Goal: Contribute content: Contribute content

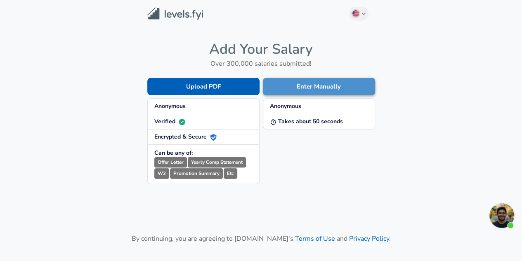
click at [329, 89] on button "Enter Manually" at bounding box center [319, 86] width 112 height 17
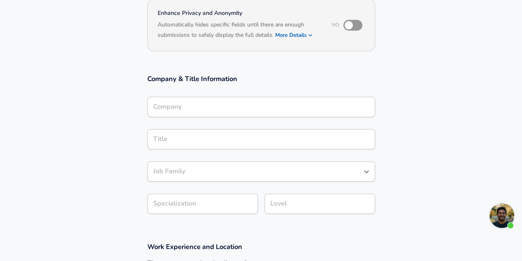
scroll to position [91, 0]
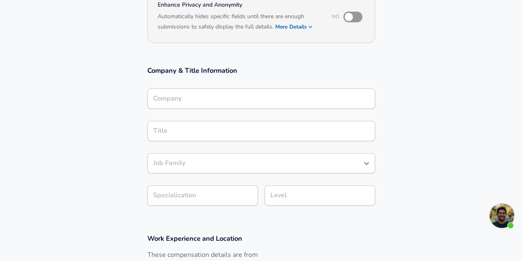
click at [292, 104] on input "Company" at bounding box center [261, 98] width 220 height 13
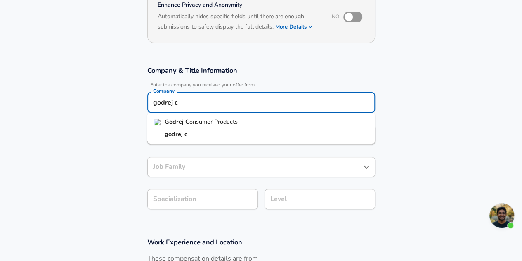
click at [287, 116] on li "Godrej C onsumer Products" at bounding box center [261, 122] width 228 height 12
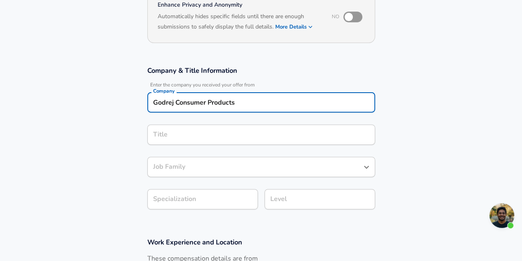
type input "Godrej Consumer Products"
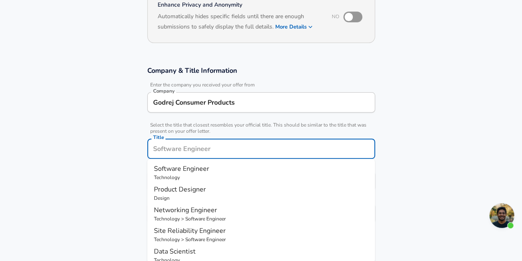
scroll to position [107, 0]
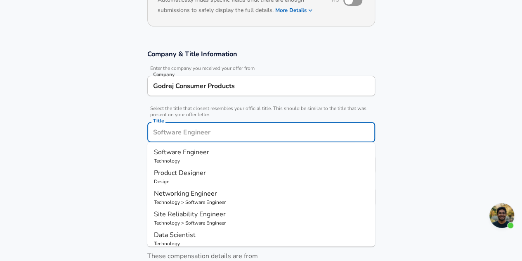
click at [273, 140] on div "Title" at bounding box center [261, 132] width 228 height 20
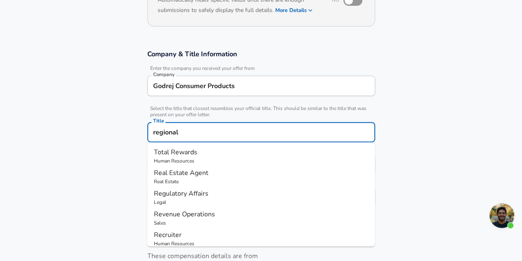
click at [247, 213] on p "Revenue Operations" at bounding box center [261, 214] width 215 height 10
type input "Revenue Operations"
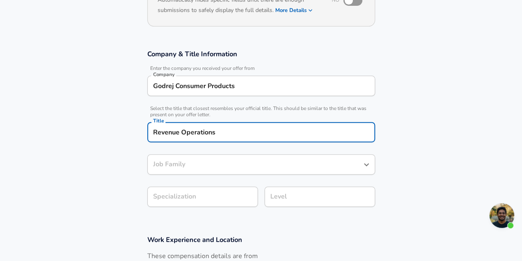
type input "Revenue Operations"
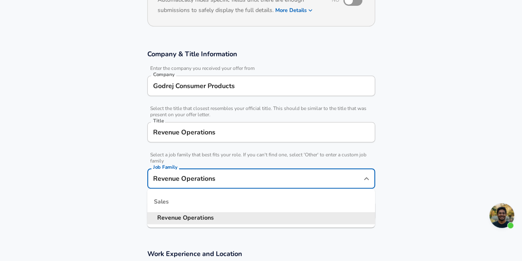
scroll to position [124, 0]
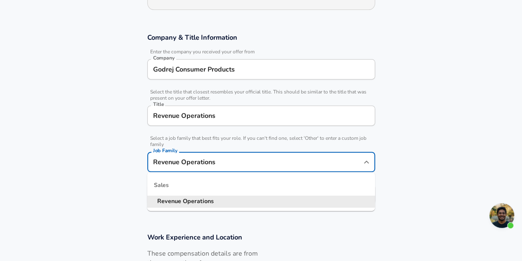
click at [354, 165] on input "Revenue Operations" at bounding box center [255, 161] width 208 height 13
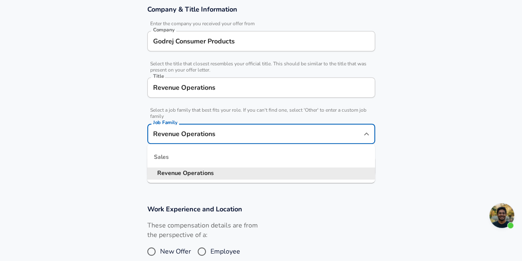
scroll to position [165, 0]
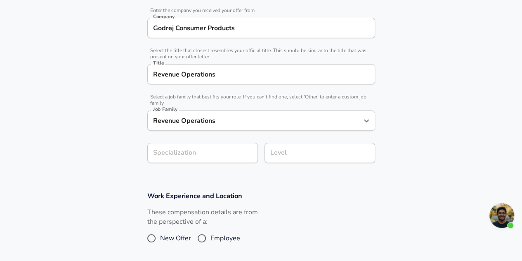
click at [404, 180] on section "Company & Title Information Enter the company you received your offer from Comp…" at bounding box center [261, 81] width 522 height 199
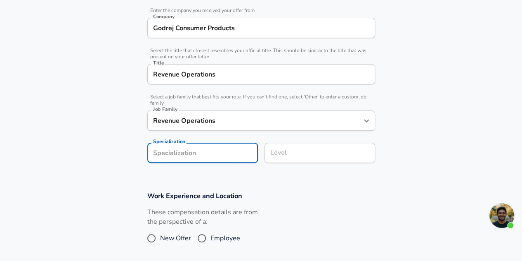
click at [243, 159] on form "Enhance Privacy and Anonymity No Automatically hides specific fields until ther…" at bounding box center [261, 120] width 522 height 412
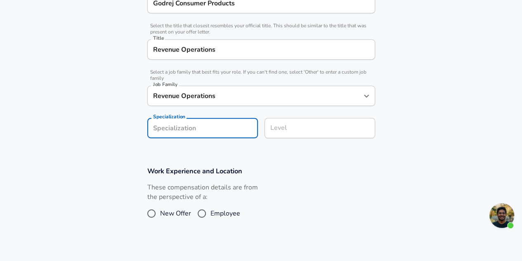
click at [224, 129] on input "Specialization" at bounding box center [202, 128] width 111 height 20
click at [301, 123] on div "Level" at bounding box center [320, 128] width 111 height 20
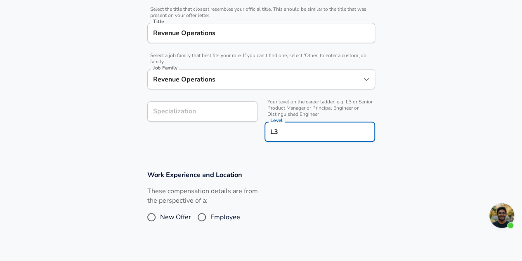
type input "L3"
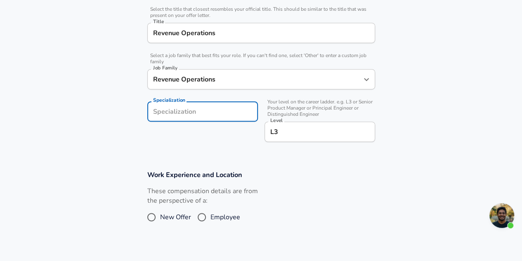
click at [196, 109] on input "Specialization" at bounding box center [202, 111] width 111 height 20
type input "T"
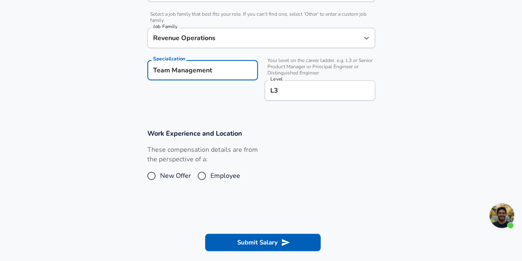
type input "Team Management"
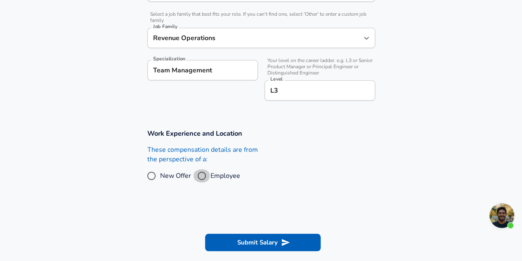
click at [203, 176] on input "Employee" at bounding box center [201, 175] width 17 height 13
radio input "true"
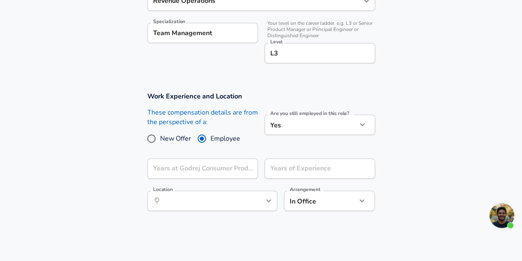
scroll to position [330, 0]
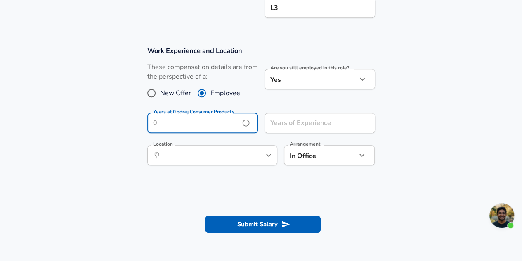
click at [214, 122] on input "Years at Godrej Consumer Products" at bounding box center [193, 123] width 92 height 20
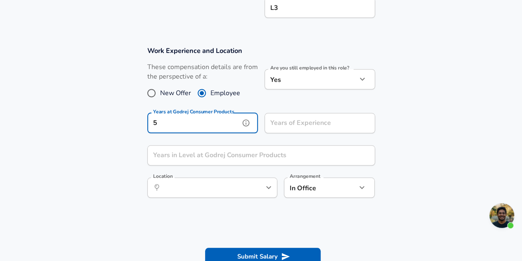
type input "5"
click at [333, 127] on input "Years of Experience" at bounding box center [311, 123] width 92 height 20
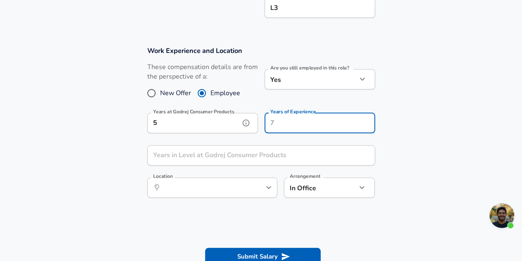
click at [224, 128] on input "5" at bounding box center [193, 123] width 92 height 20
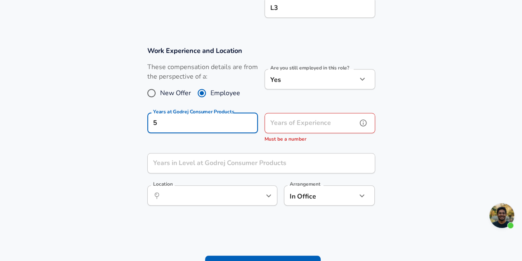
click at [287, 121] on div "Years of Experience Years of Experience Must be a number" at bounding box center [320, 128] width 111 height 31
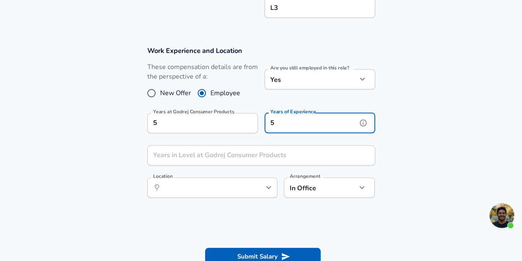
type input "5"
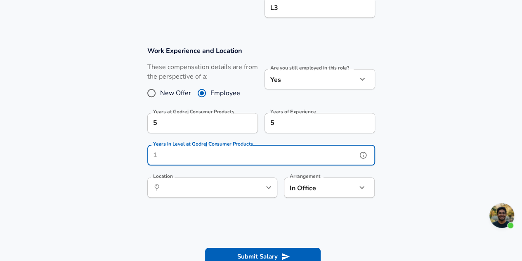
click at [299, 159] on input "Years in Level at Godrej Consumer Products" at bounding box center [252, 155] width 210 height 20
type input "2"
click at [237, 187] on input "Location" at bounding box center [203, 187] width 85 height 13
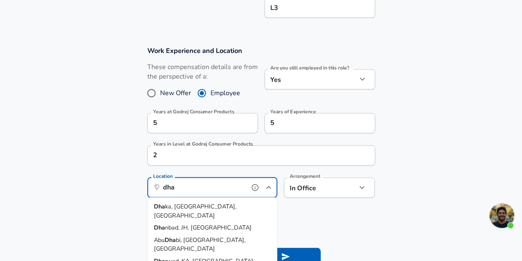
click at [196, 208] on span "ka, [GEOGRAPHIC_DATA], [GEOGRAPHIC_DATA]" at bounding box center [195, 210] width 83 height 17
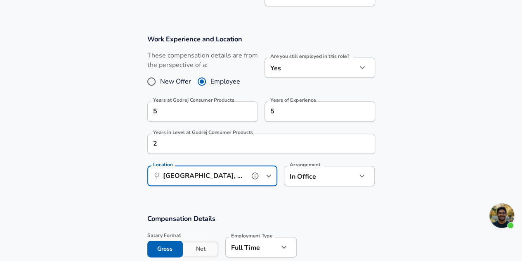
scroll to position [372, 0]
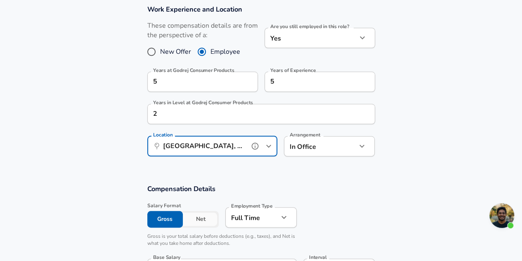
type input "[GEOGRAPHIC_DATA], [GEOGRAPHIC_DATA], [GEOGRAPHIC_DATA]"
click at [354, 142] on icon "help" at bounding box center [350, 146] width 8 height 8
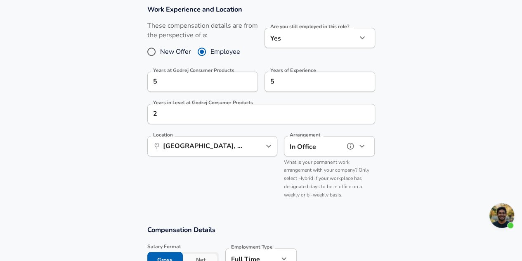
click at [364, 147] on icon "button" at bounding box center [362, 146] width 10 height 10
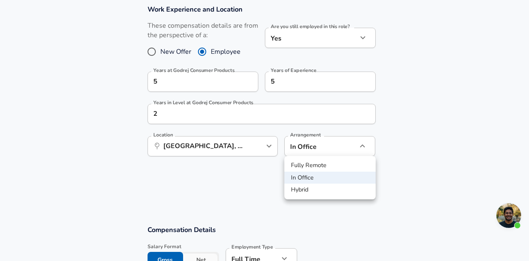
click at [364, 147] on div at bounding box center [264, 130] width 529 height 261
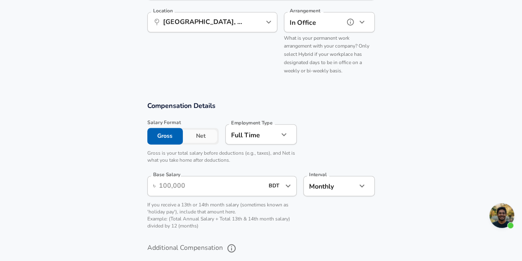
scroll to position [537, 0]
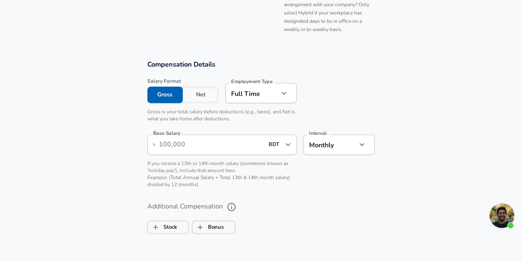
click at [290, 145] on icon "Open" at bounding box center [288, 144] width 10 height 10
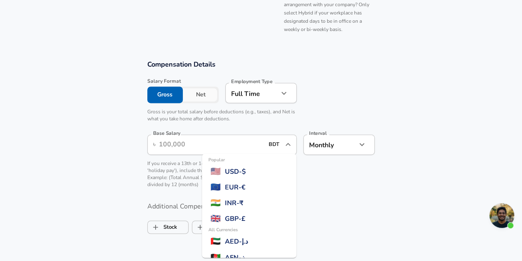
scroll to position [180, 0]
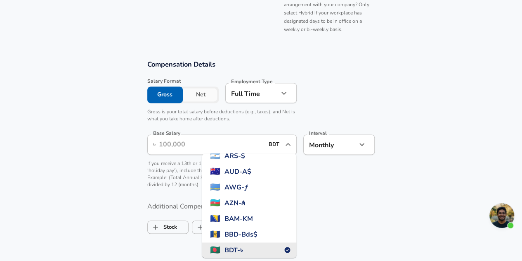
click at [199, 146] on input "Base Salary" at bounding box center [211, 144] width 105 height 20
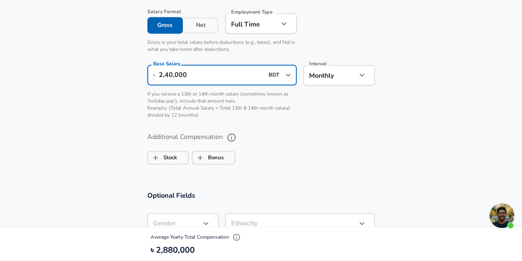
scroll to position [619, 0]
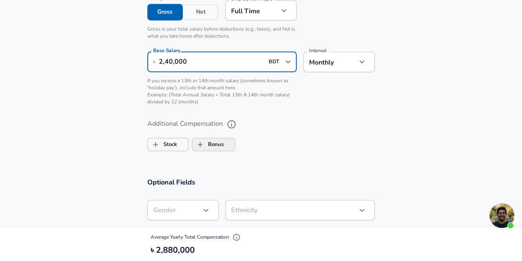
type input "2,40,000"
click at [221, 142] on label "Bonus" at bounding box center [207, 144] width 31 height 16
checkbox input "true"
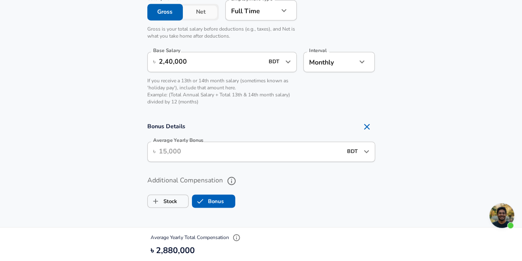
click at [241, 153] on input "Average Yearly Bonus" at bounding box center [250, 151] width 183 height 20
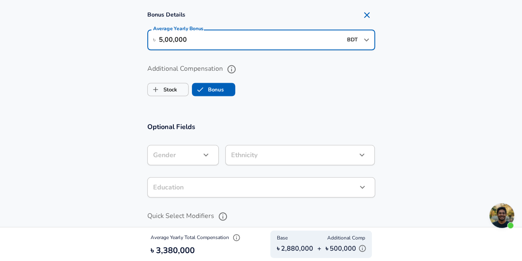
scroll to position [743, 0]
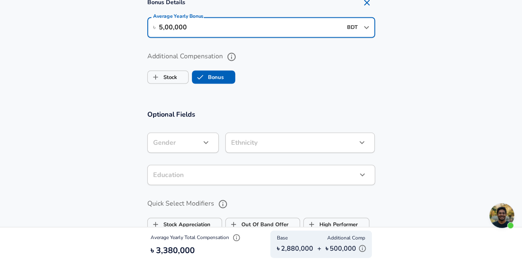
type input "5,00,000"
click at [204, 139] on icon "button" at bounding box center [206, 142] width 10 height 10
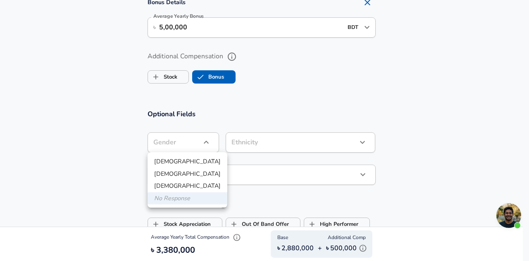
click at [184, 162] on li "[DEMOGRAPHIC_DATA]" at bounding box center [187, 161] width 80 height 12
type input "[DEMOGRAPHIC_DATA]"
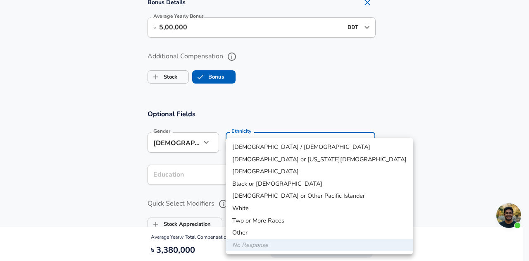
click at [301, 171] on li "[DEMOGRAPHIC_DATA]" at bounding box center [318, 171] width 187 height 12
type input "[DEMOGRAPHIC_DATA]"
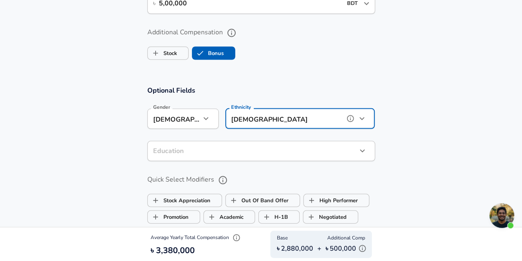
scroll to position [826, 0]
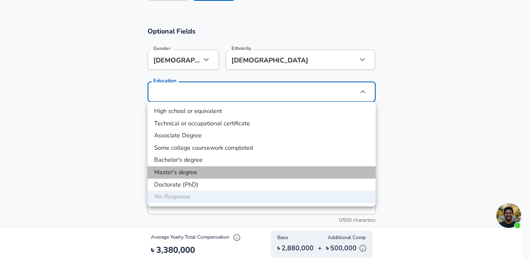
click at [230, 172] on li "Master's degree" at bounding box center [261, 172] width 228 height 12
type input "Masters degree"
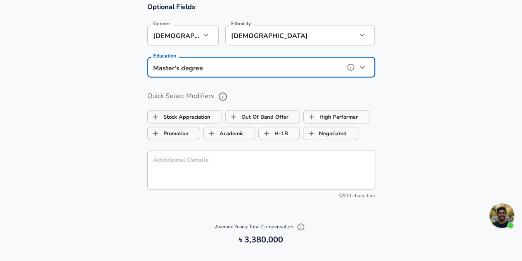
scroll to position [867, 0]
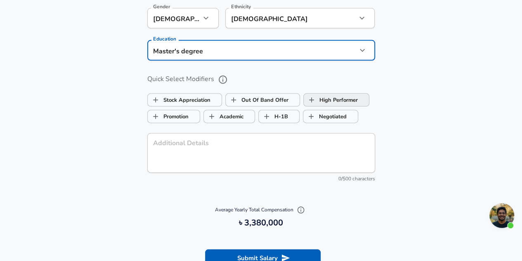
click at [325, 103] on label "High Performer" at bounding box center [331, 100] width 54 height 16
checkbox input "true"
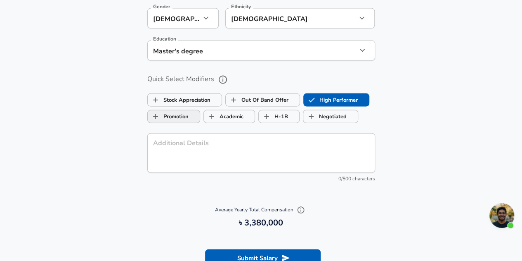
click at [183, 116] on label "Promotion" at bounding box center [168, 117] width 41 height 16
checkbox input "true"
click at [227, 117] on label "Academic" at bounding box center [224, 117] width 40 height 16
checkbox input "true"
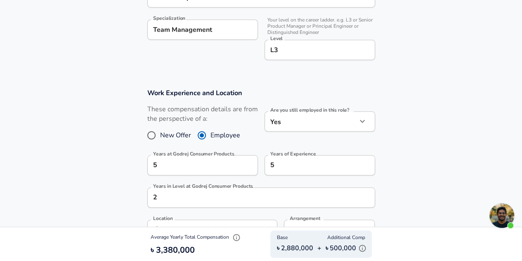
scroll to position [289, 0]
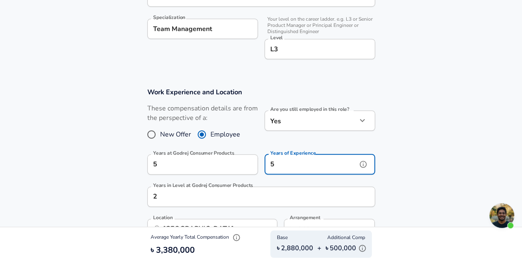
click at [346, 166] on input "5" at bounding box center [311, 164] width 92 height 20
type input "10"
click at [434, 147] on section "Work Experience and Location These compensation details are from the perspectiv…" at bounding box center [261, 188] width 522 height 220
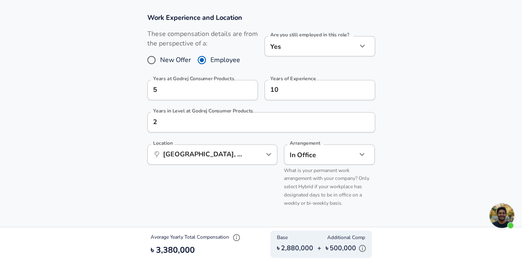
scroll to position [372, 0]
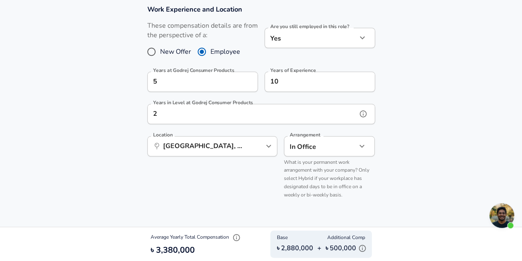
click at [302, 121] on input "2" at bounding box center [252, 114] width 210 height 20
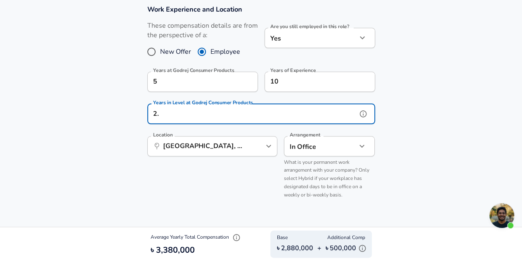
type input "2"
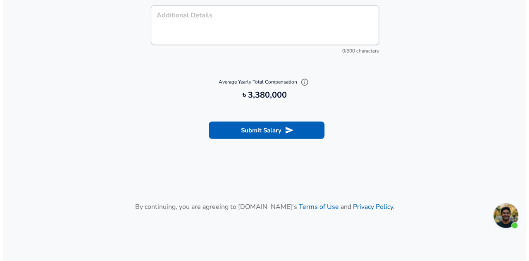
scroll to position [1056, 0]
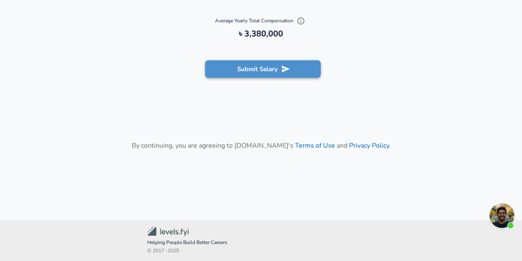
click at [279, 63] on button "Submit Salary" at bounding box center [263, 68] width 116 height 17
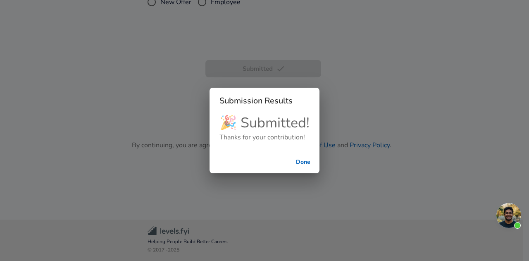
scroll to position [368, 0]
